Goal: Task Accomplishment & Management: Complete application form

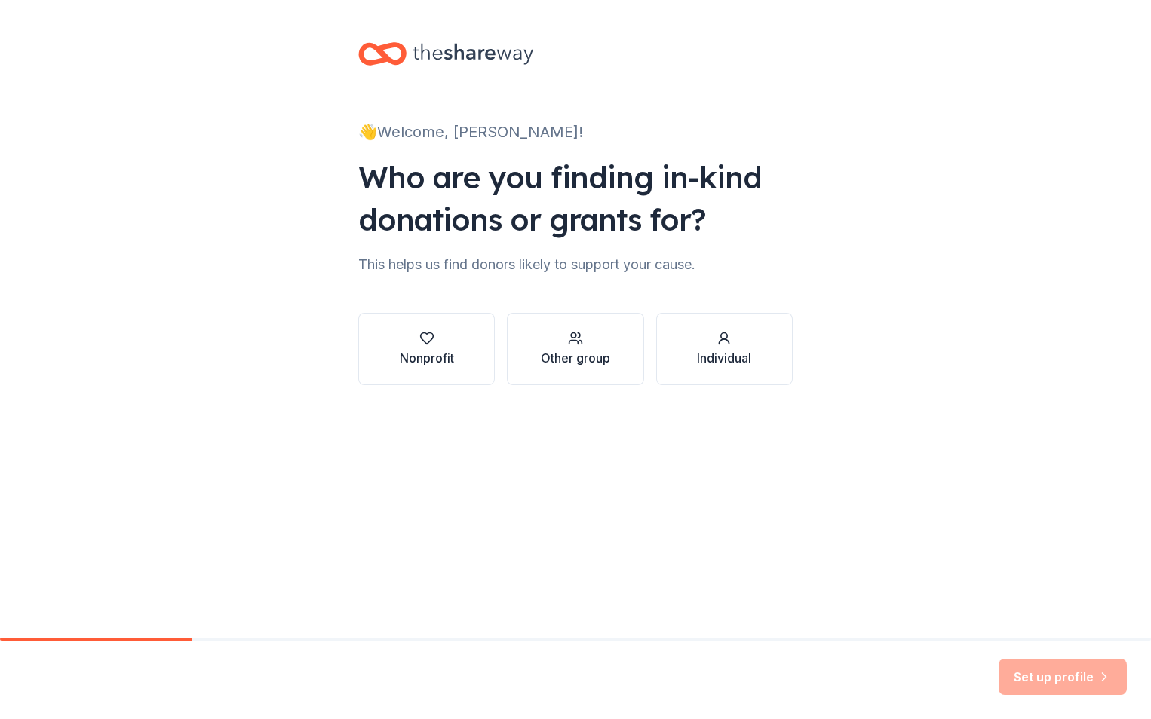
click at [568, 355] on div "Other group" at bounding box center [575, 358] width 69 height 18
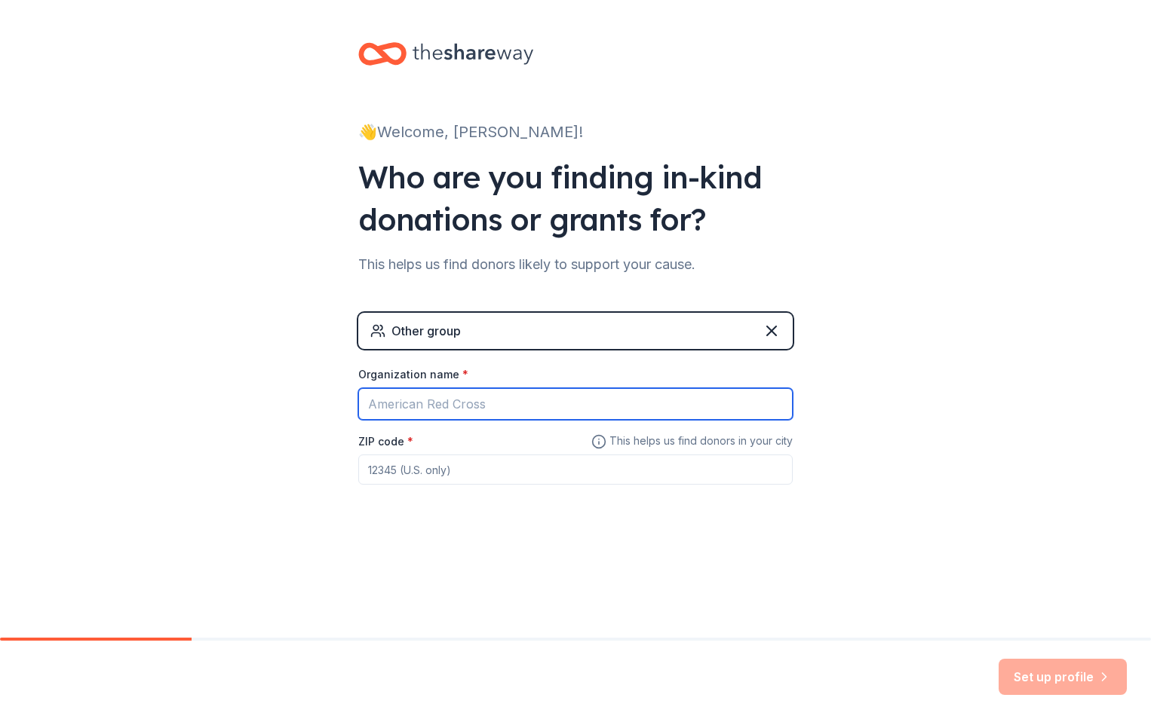
click at [450, 409] on input "Organization name *" at bounding box center [575, 404] width 434 height 32
type input "Decatur [US_STATE] Public Schools"
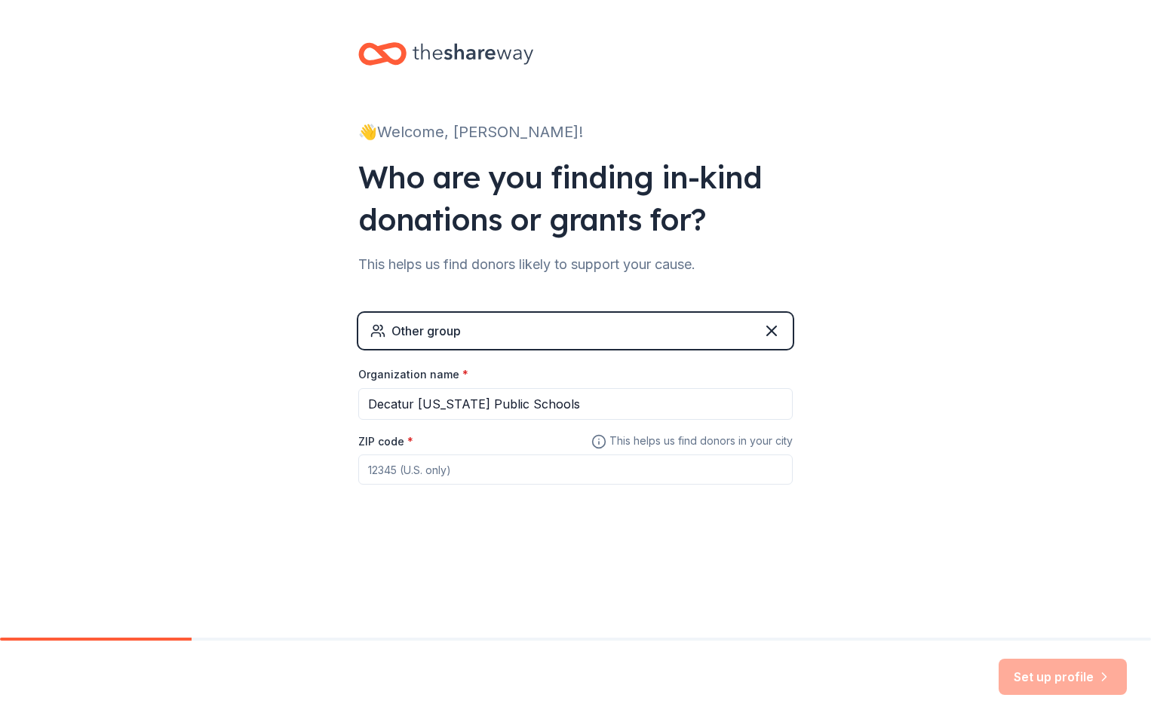
click at [431, 480] on input "ZIP code *" at bounding box center [575, 470] width 434 height 30
type input "62521"
click at [1040, 683] on button "Set up profile" at bounding box center [1062, 677] width 128 height 36
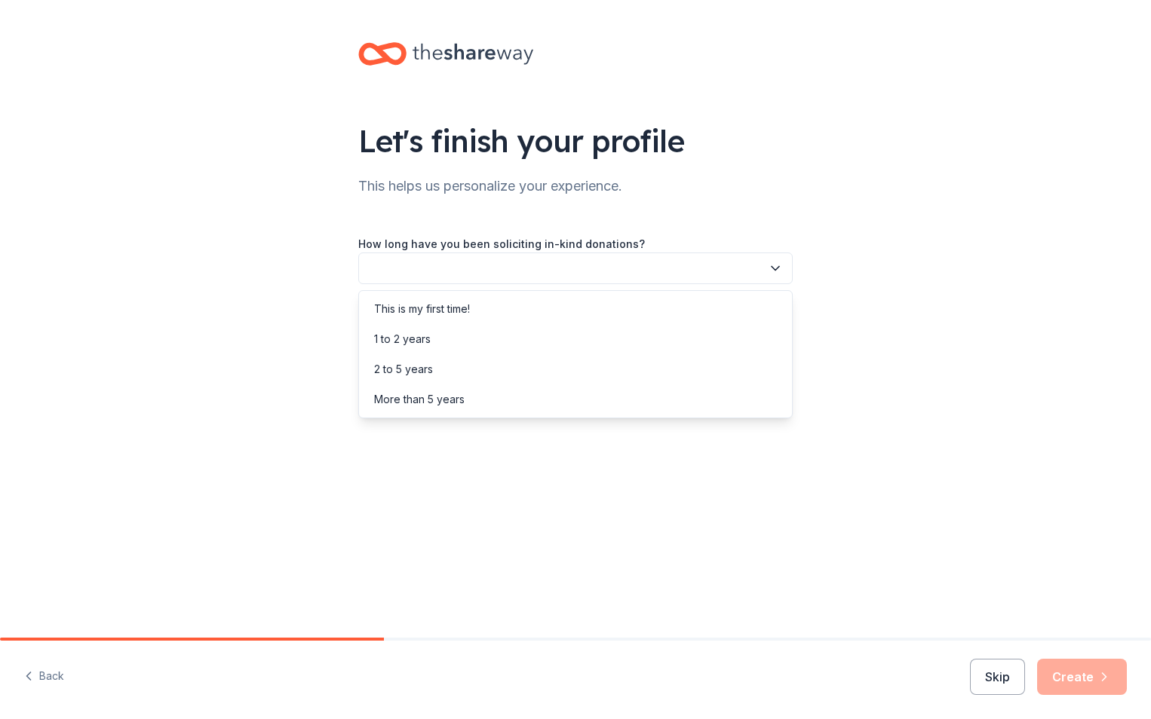
click at [778, 267] on icon "button" at bounding box center [775, 269] width 8 height 4
click at [520, 313] on div "This is my first time!" at bounding box center [575, 309] width 427 height 30
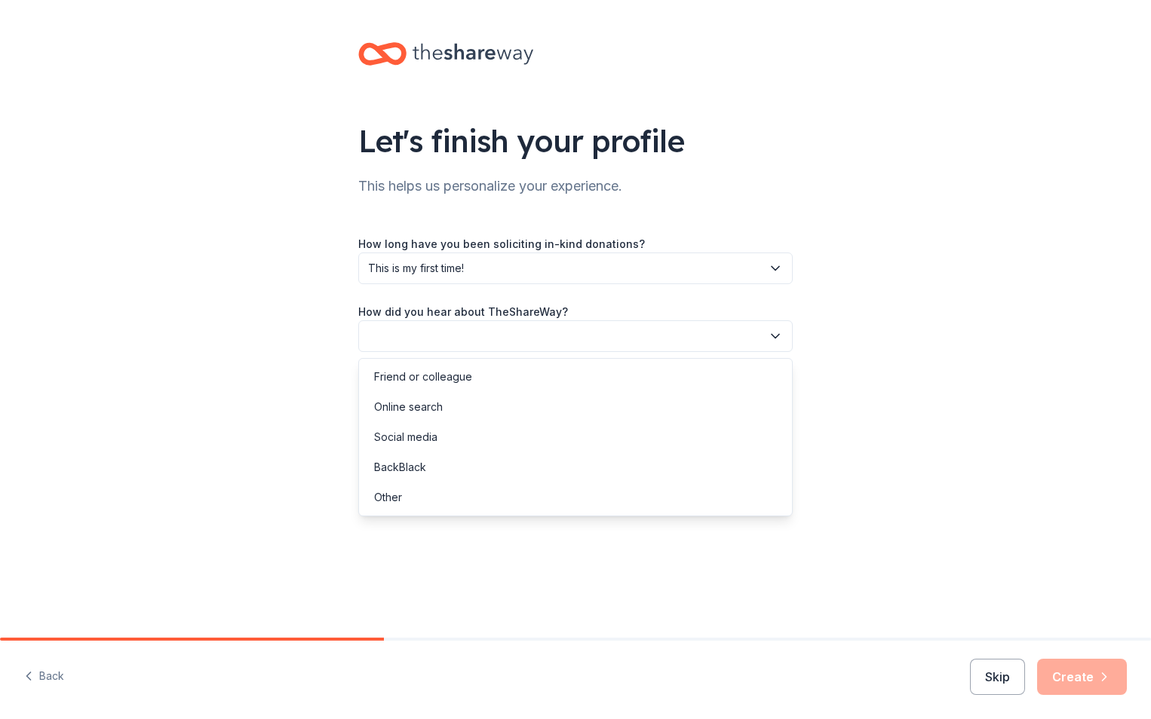
click at [776, 336] on icon "button" at bounding box center [775, 336] width 15 height 15
click at [502, 405] on div "Online search" at bounding box center [575, 407] width 427 height 30
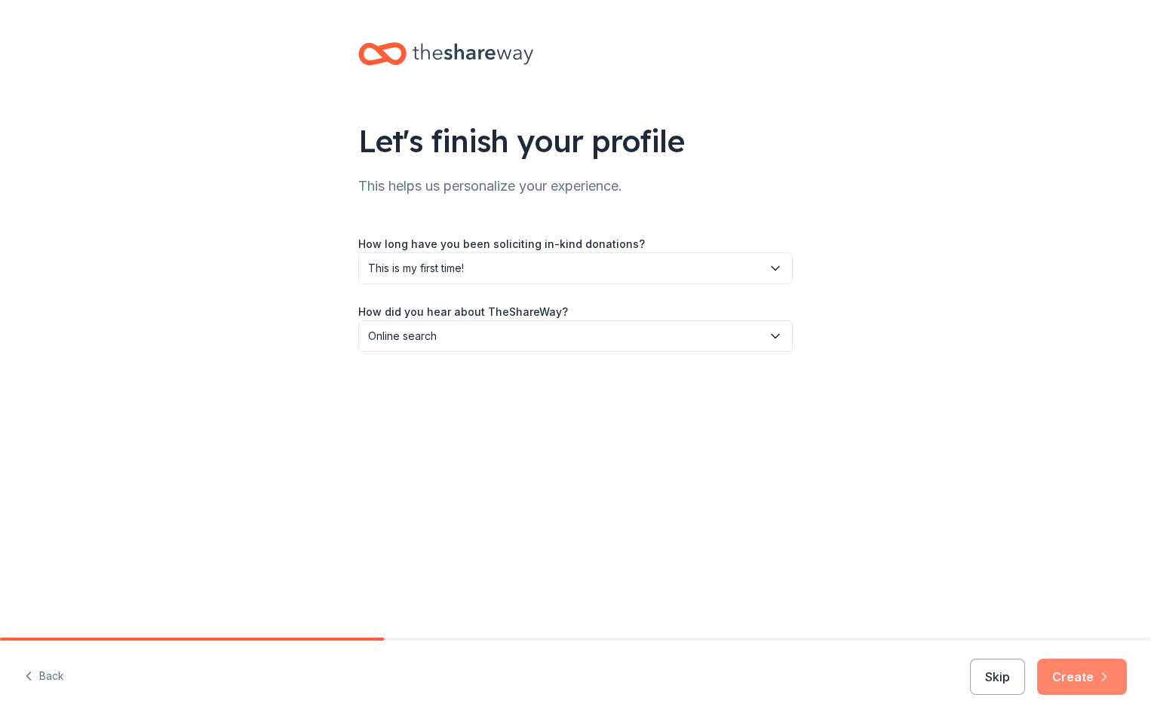
click at [1085, 680] on button "Create" at bounding box center [1082, 677] width 90 height 36
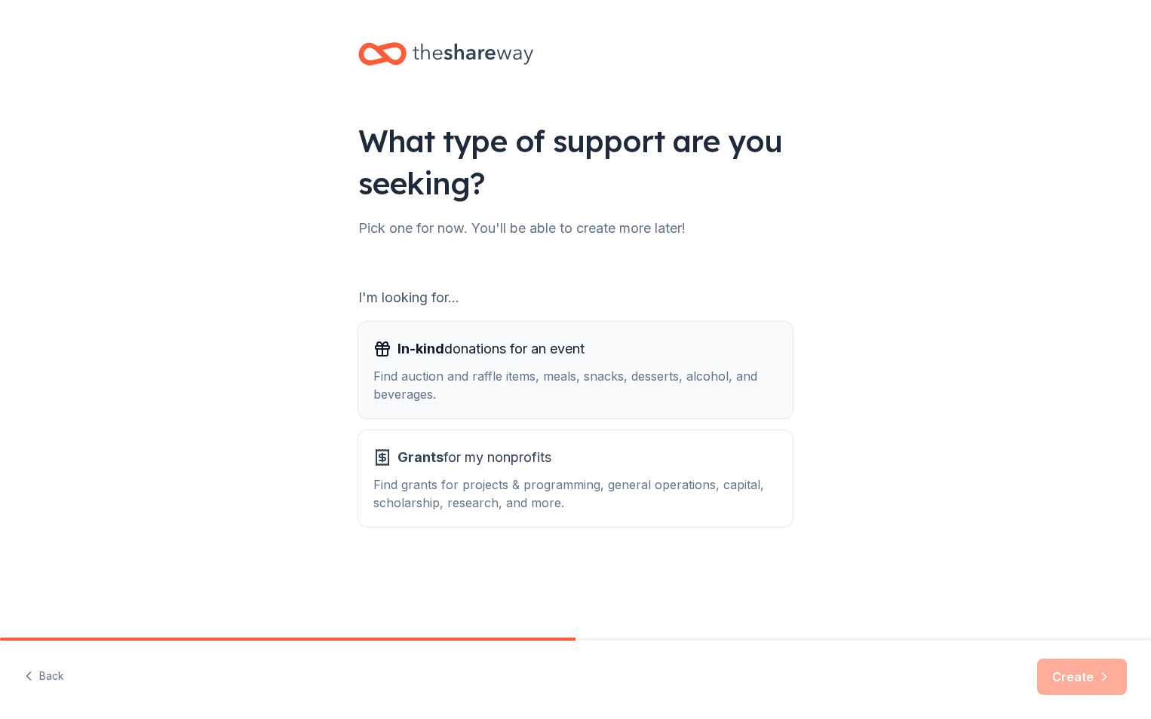
click at [584, 383] on div "Find auction and raffle items, meals, snacks, desserts, alcohol, and beverages." at bounding box center [575, 385] width 404 height 36
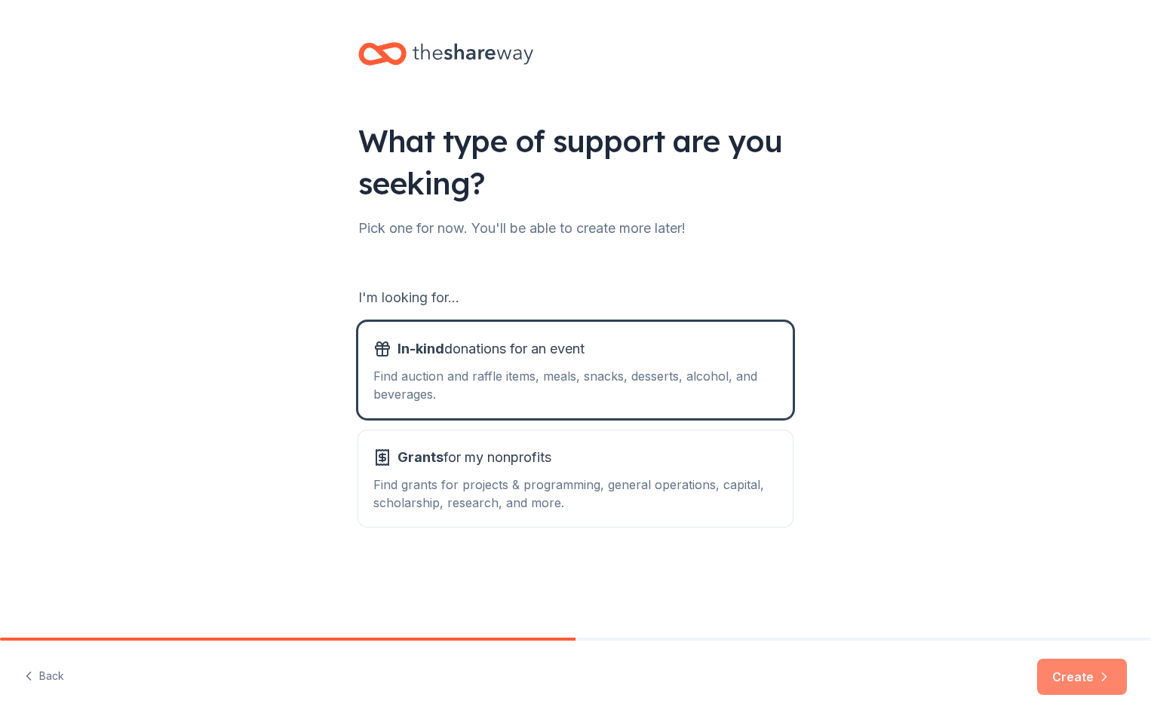
click at [1094, 673] on button "Create" at bounding box center [1082, 677] width 90 height 36
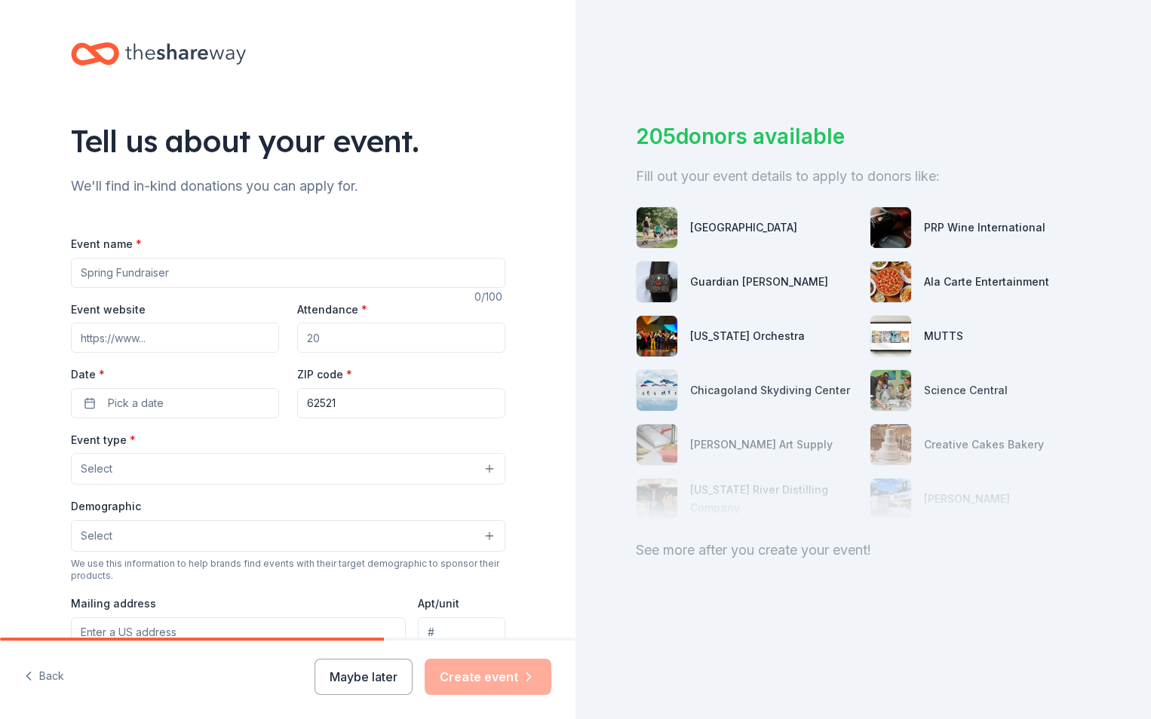
click at [191, 274] on input "Event name *" at bounding box center [288, 273] width 434 height 30
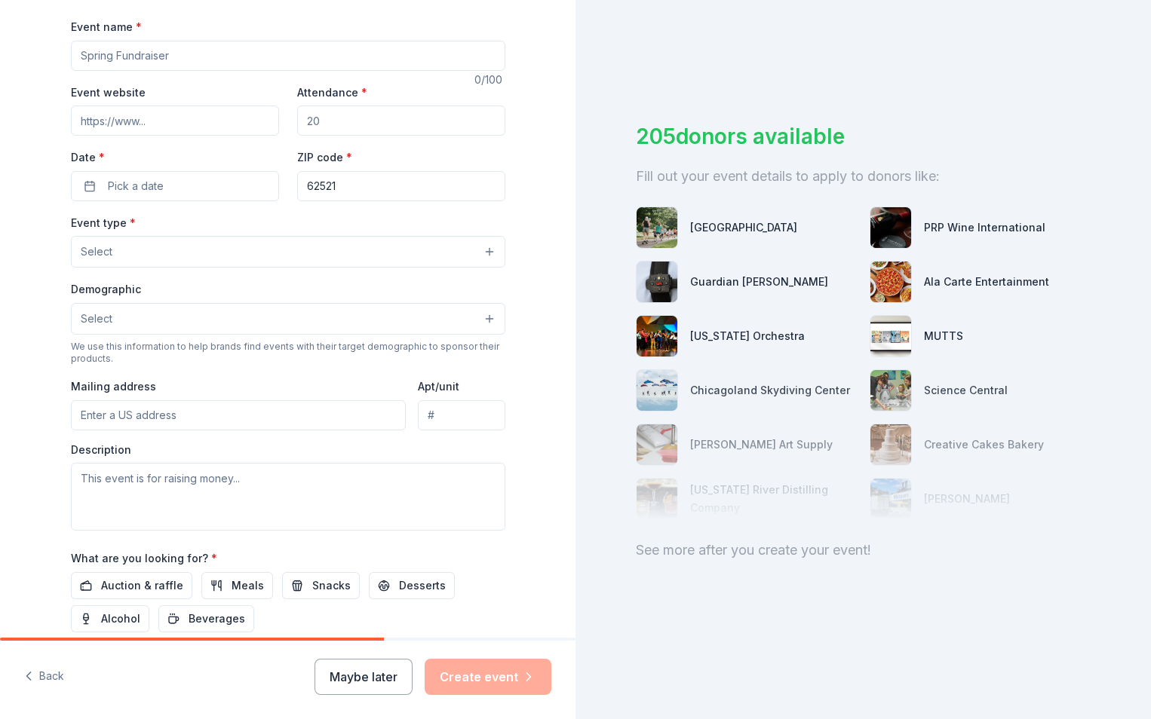
scroll to position [64, 0]
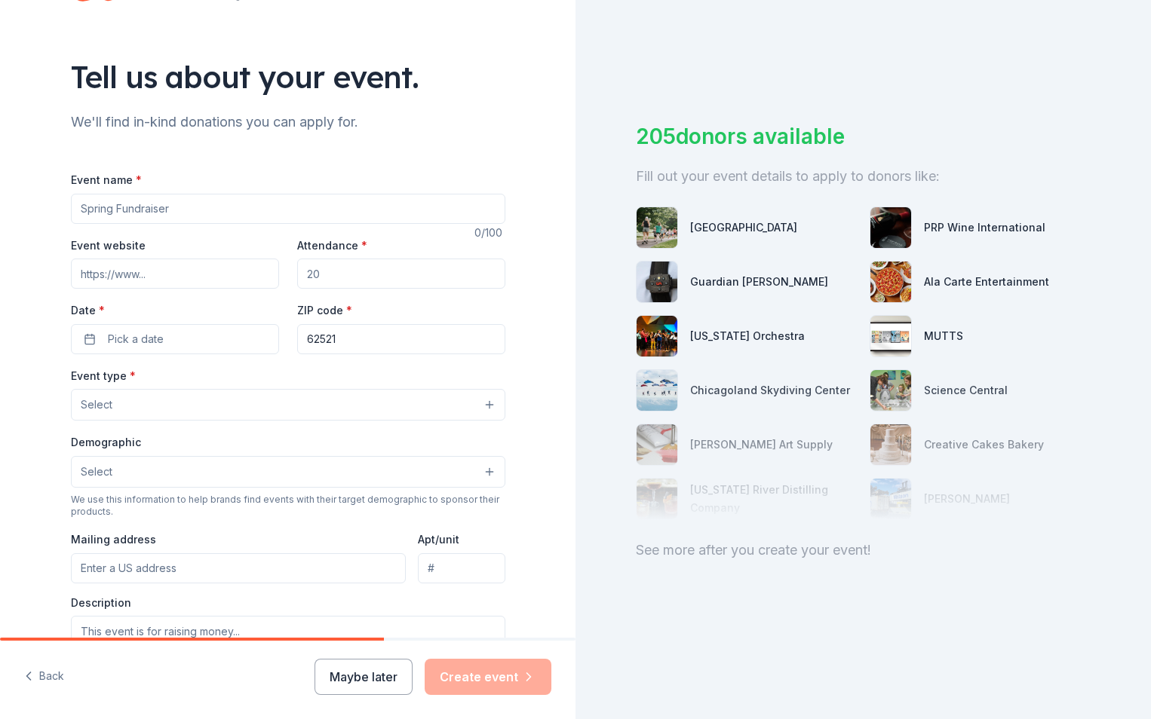
drag, startPoint x: 192, startPoint y: 203, endPoint x: 2, endPoint y: 201, distance: 190.0
click at [2, 201] on div "Tell us about your event. We'll find in-kind donations you can apply for. Event…" at bounding box center [287, 438] width 575 height 1004
drag, startPoint x: 172, startPoint y: 207, endPoint x: 94, endPoint y: 211, distance: 77.8
click at [94, 211] on input "Event name *" at bounding box center [288, 209] width 434 height 30
click at [95, 210] on input "Event name *" at bounding box center [288, 209] width 434 height 30
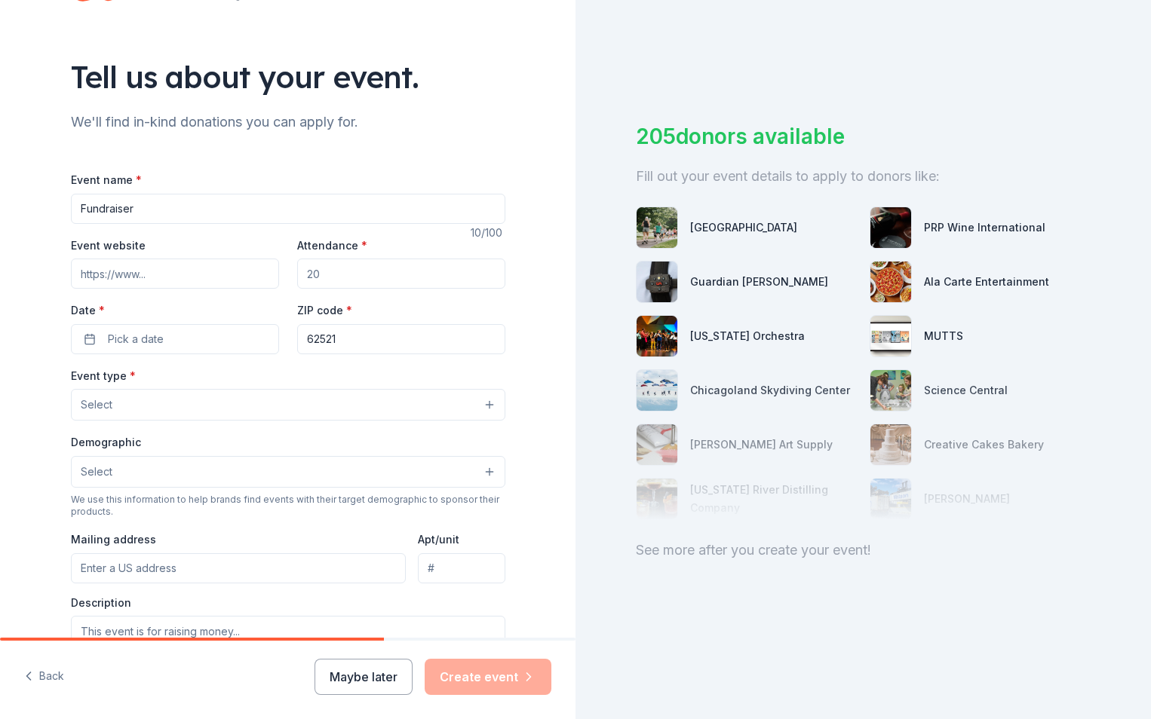
click at [135, 203] on input "Fundraiser" at bounding box center [288, 209] width 434 height 30
type input "F"
type input "Help Decatur [US_STATE] Schools"
drag, startPoint x: 338, startPoint y: 272, endPoint x: 266, endPoint y: 266, distance: 71.9
click at [267, 266] on div "Event website Attendance * Date * Pick a date ZIP code * 62521" at bounding box center [288, 295] width 434 height 118
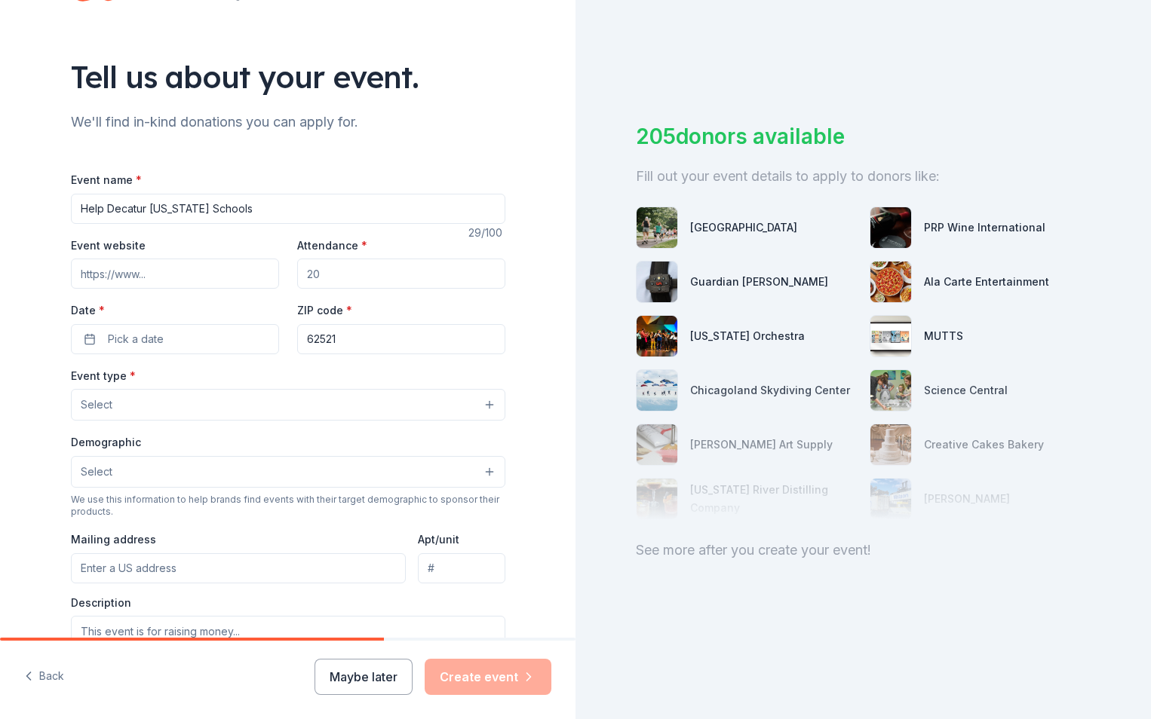
drag, startPoint x: 314, startPoint y: 269, endPoint x: 286, endPoint y: 262, distance: 28.7
click at [262, 262] on div "Event website Attendance * Date * Pick a date ZIP code * 62521" at bounding box center [288, 295] width 434 height 118
click at [309, 271] on input "Attendance *" at bounding box center [401, 274] width 208 height 30
click at [313, 274] on input "Attendance *" at bounding box center [401, 274] width 208 height 30
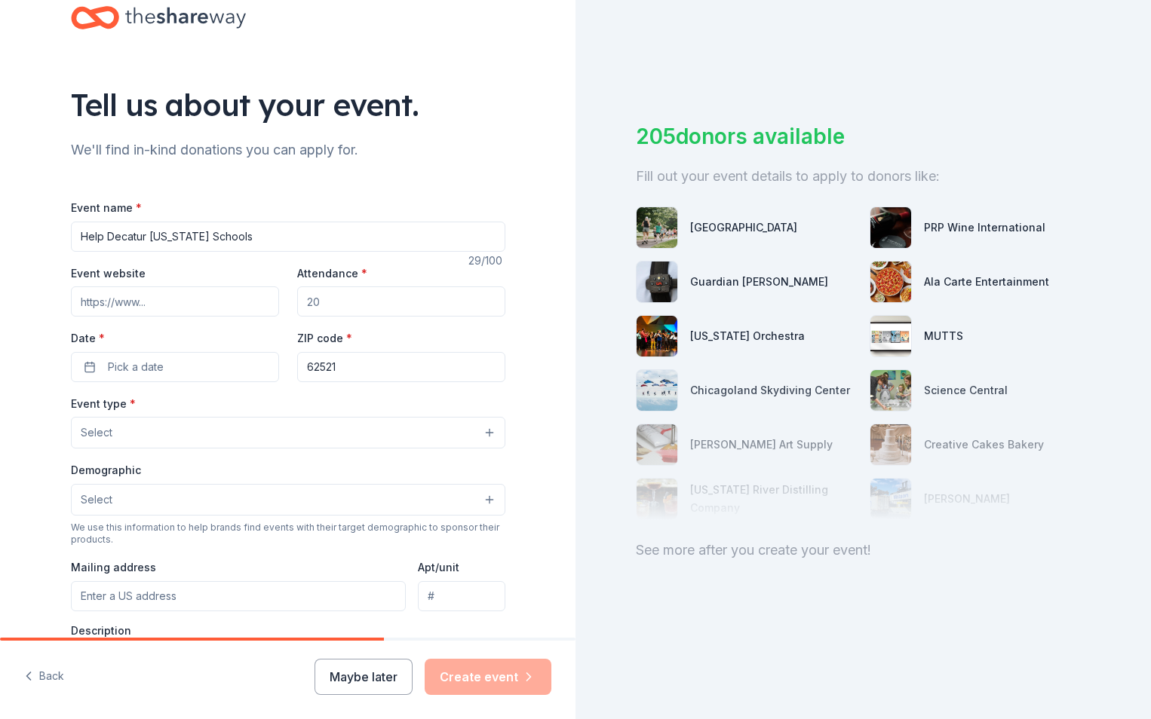
scroll to position [0, 0]
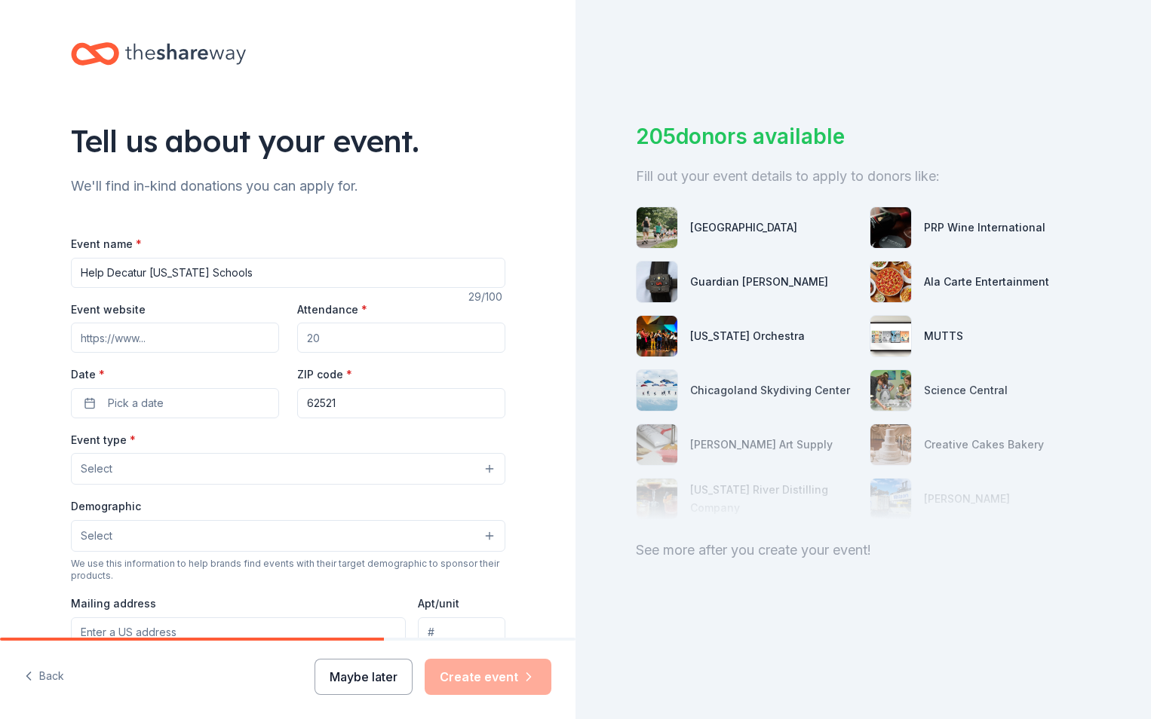
click at [374, 669] on button "Maybe later" at bounding box center [363, 677] width 98 height 36
click at [387, 670] on button "Maybe later" at bounding box center [363, 677] width 98 height 36
drag, startPoint x: 372, startPoint y: 396, endPoint x: 271, endPoint y: 385, distance: 101.6
click at [271, 385] on div "Event website Attendance * Date * Pick a date ZIP code * 62521" at bounding box center [288, 359] width 434 height 118
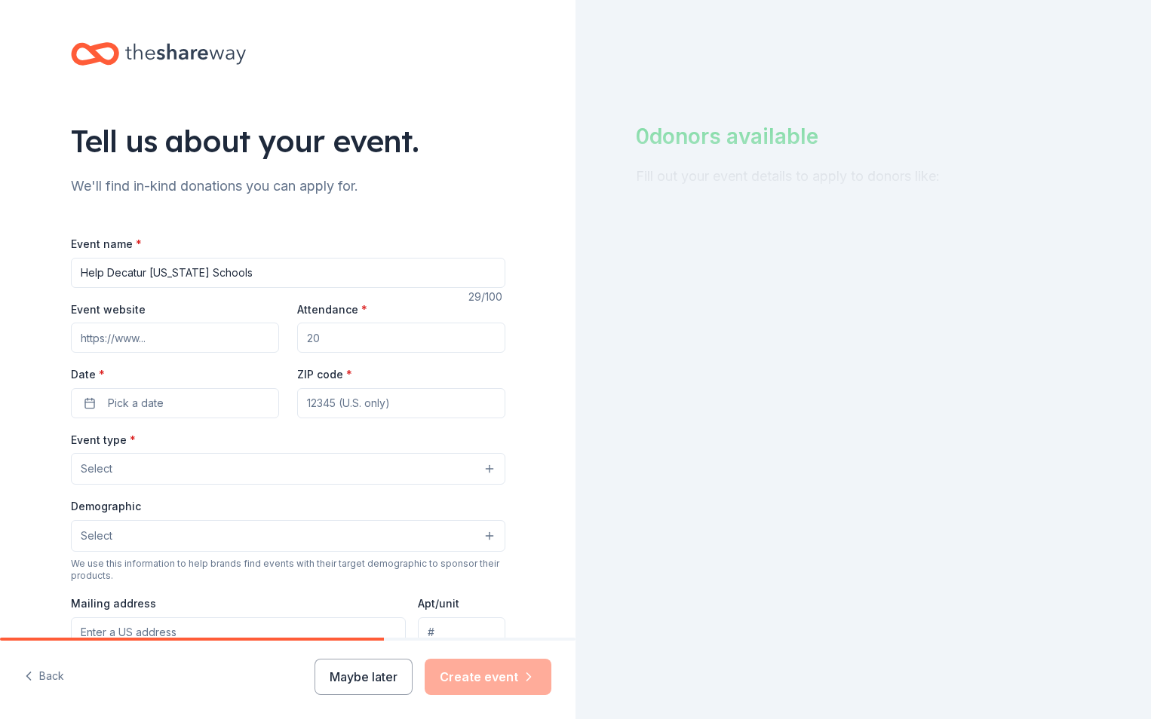
drag, startPoint x: 225, startPoint y: 272, endPoint x: 32, endPoint y: 257, distance: 193.6
click at [32, 257] on div "Tell us about your event. We'll find in-kind donations you can apply for. Event…" at bounding box center [287, 502] width 575 height 1004
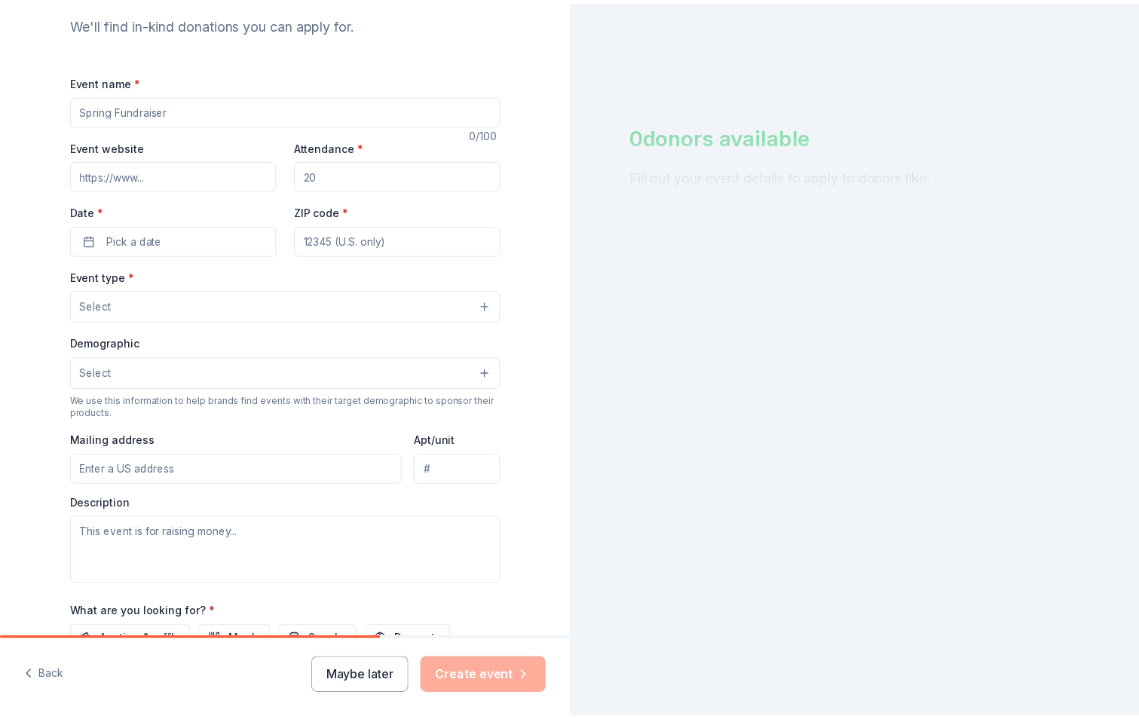
scroll to position [366, 0]
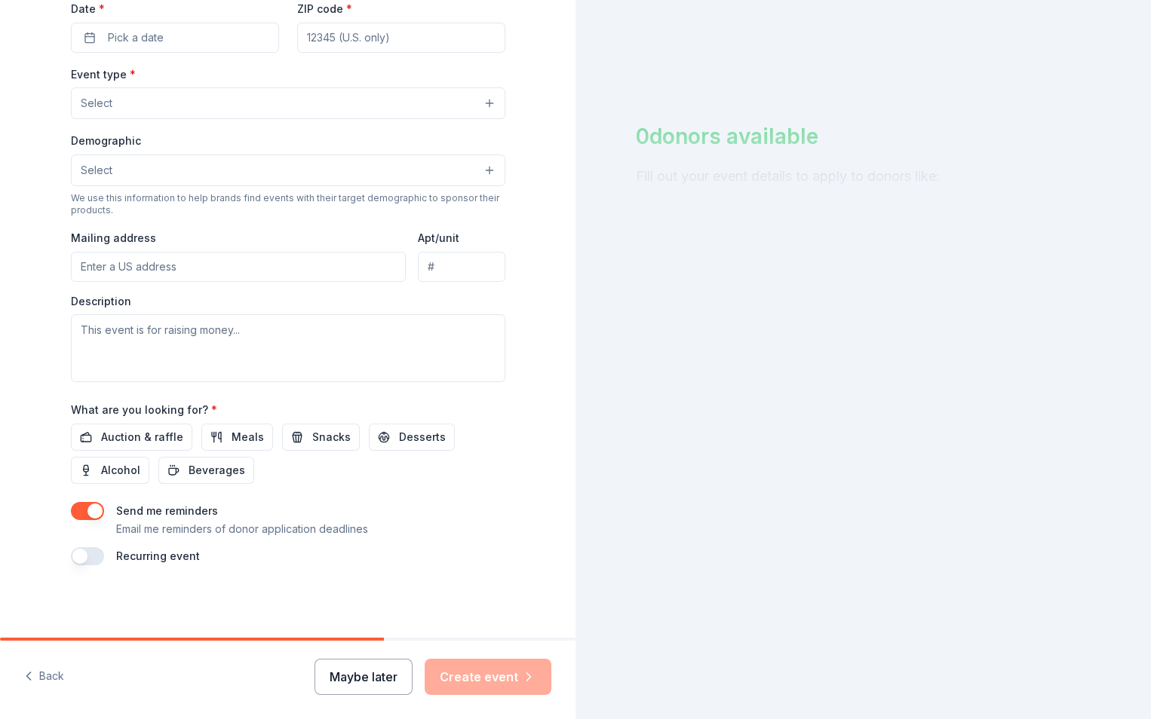
click at [376, 682] on button "Maybe later" at bounding box center [363, 677] width 98 height 36
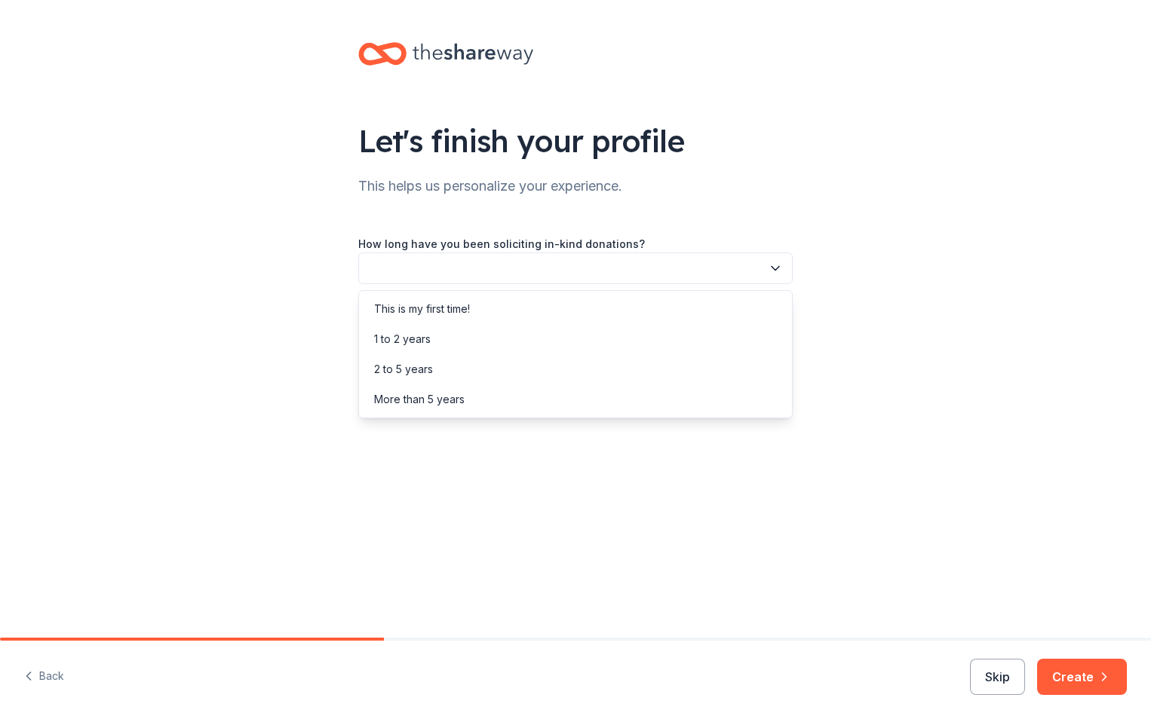
click at [774, 262] on icon "button" at bounding box center [775, 268] width 15 height 15
click at [651, 311] on div "This is my first time!" at bounding box center [575, 309] width 427 height 30
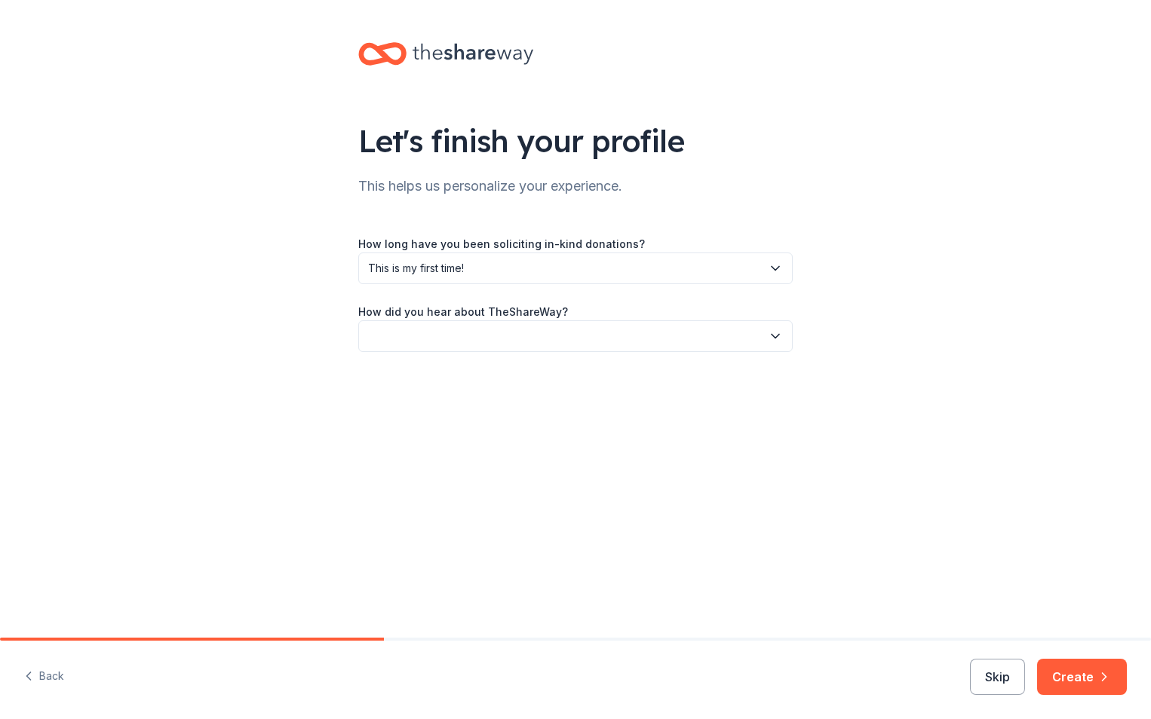
click at [654, 344] on button "button" at bounding box center [575, 336] width 434 height 32
click at [437, 411] on div "Online search" at bounding box center [408, 407] width 69 height 18
click at [1062, 685] on button "Create" at bounding box center [1082, 677] width 90 height 36
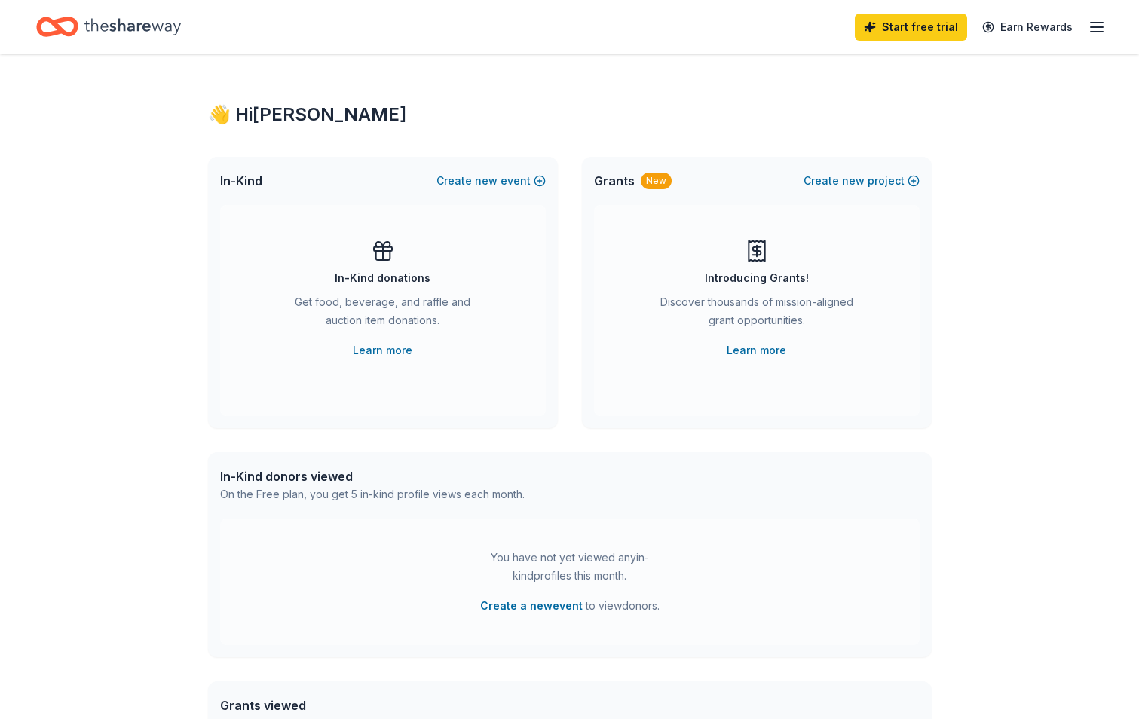
click at [1097, 29] on icon "button" at bounding box center [1097, 27] width 18 height 18
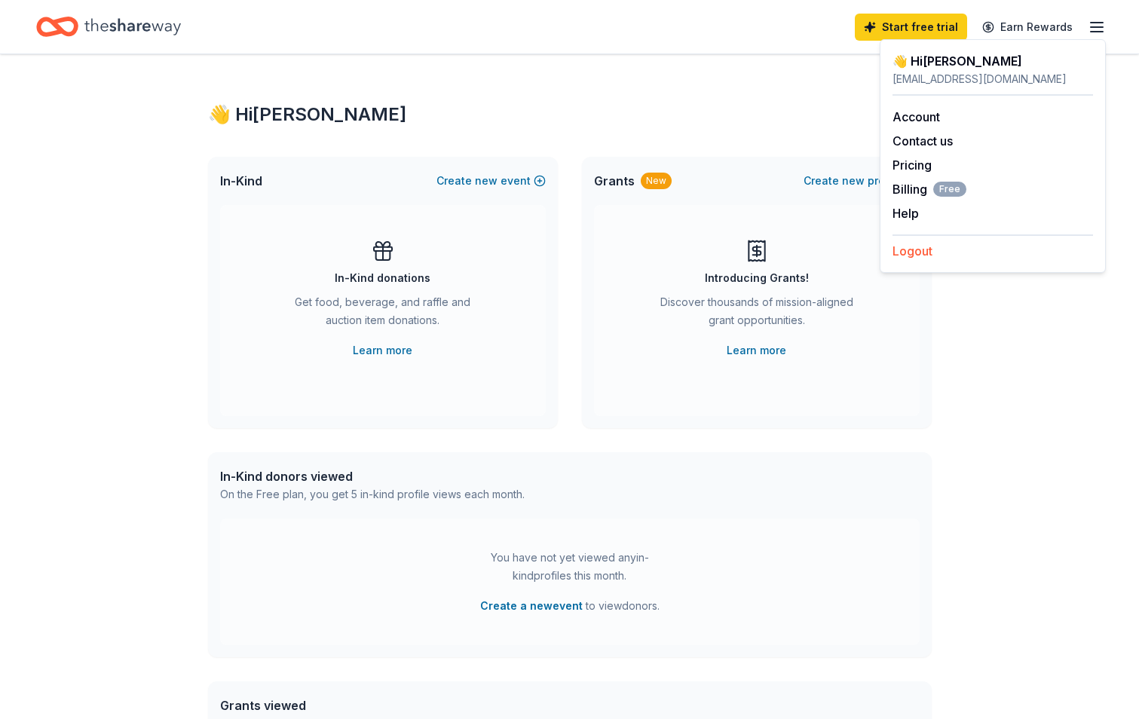
click at [896, 248] on button "Logout" at bounding box center [913, 251] width 40 height 18
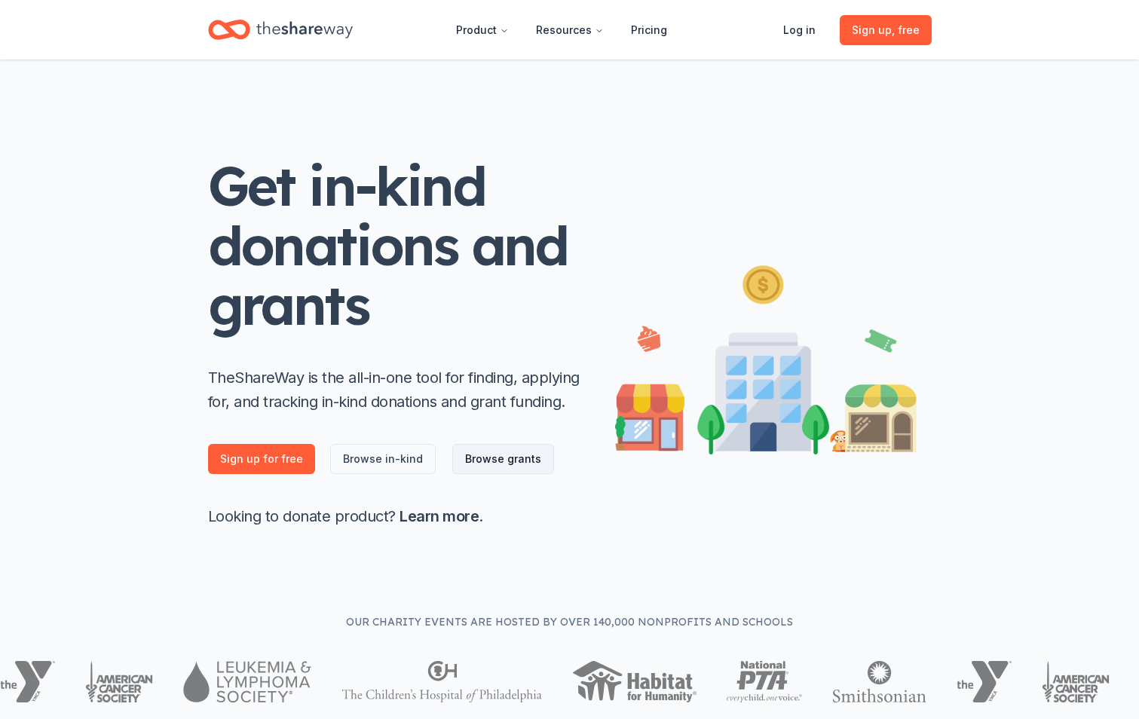
click at [479, 461] on link "Browse grants" at bounding box center [503, 459] width 102 height 30
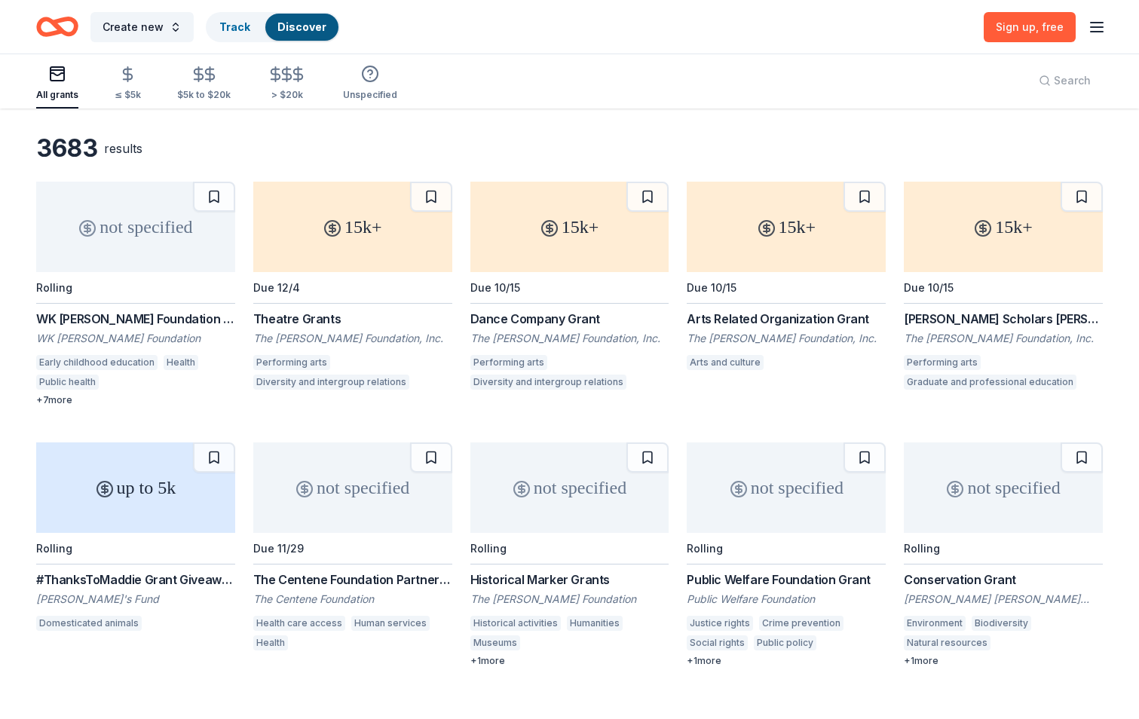
scroll to position [75, 0]
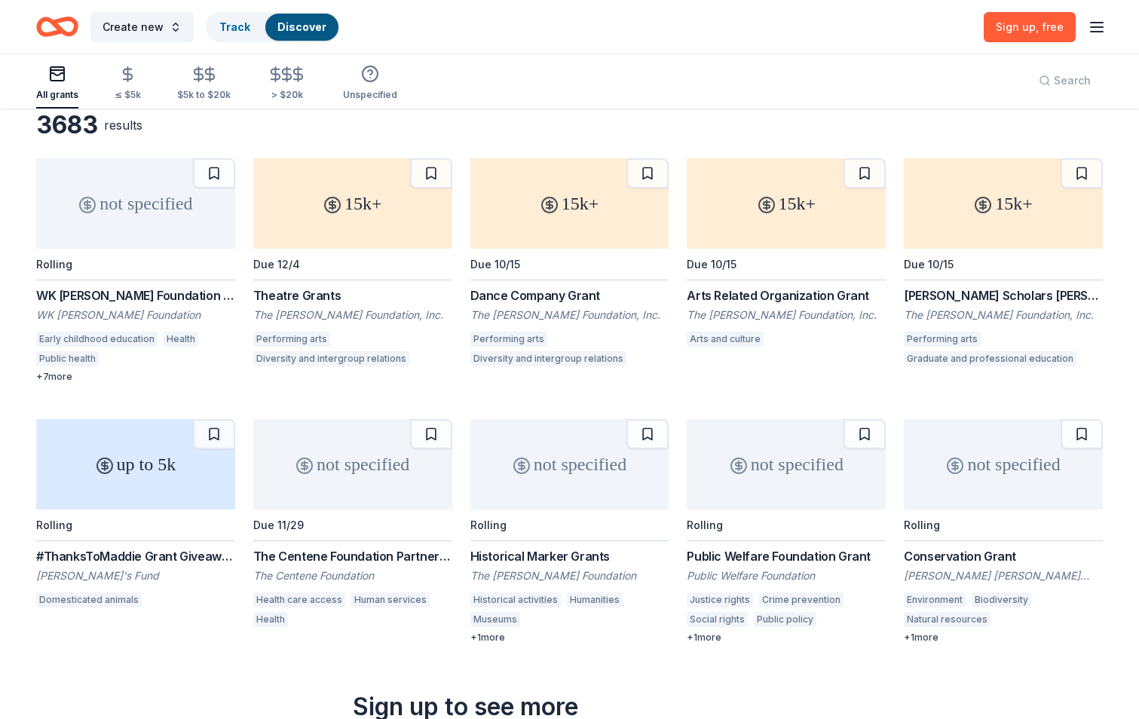
click at [108, 338] on div "Early childhood education" at bounding box center [96, 339] width 121 height 15
